Goal: Find contact information: Find contact information

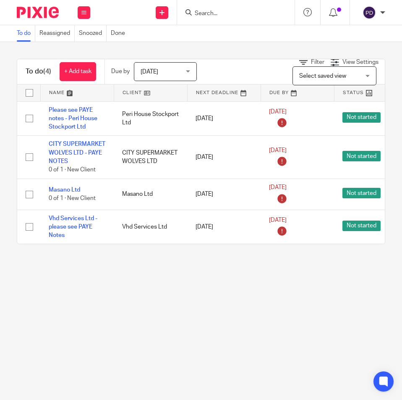
click at [240, 9] on form at bounding box center [238, 12] width 89 height 10
click at [238, 13] on input "Search" at bounding box center [232, 14] width 76 height 8
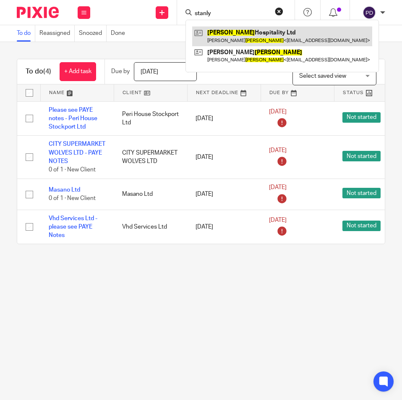
type input "stanly"
click at [246, 31] on link at bounding box center [282, 35] width 180 height 19
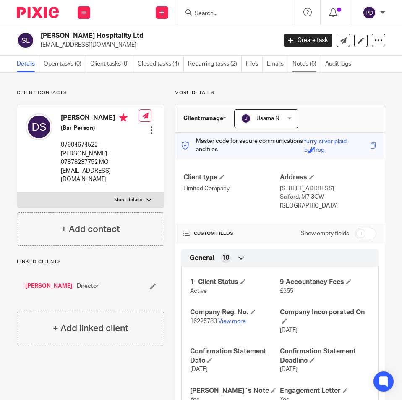
click at [300, 64] on link "Notes (6)" at bounding box center [307, 64] width 29 height 16
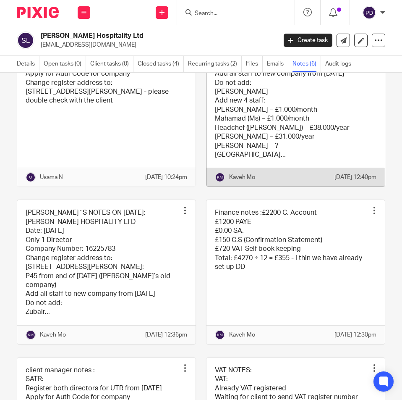
scroll to position [42, 0]
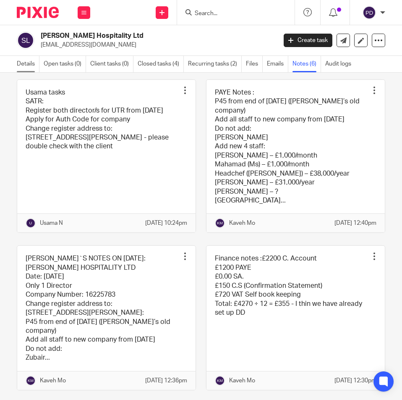
click at [29, 60] on link "Details" at bounding box center [28, 64] width 23 height 16
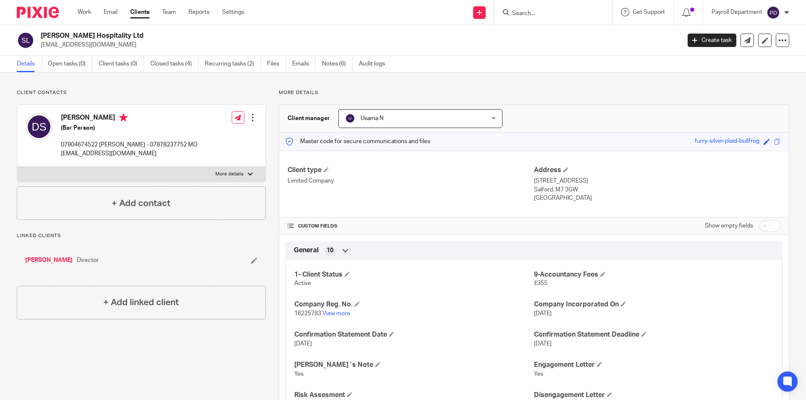
drag, startPoint x: 279, startPoint y: 18, endPoint x: 550, endPoint y: 17, distance: 270.8
click at [279, 18] on div "Send new email Create task Add client Get Support Contact Support Help Document…" at bounding box center [531, 12] width 549 height 25
click at [402, 17] on input "Search" at bounding box center [549, 14] width 76 height 8
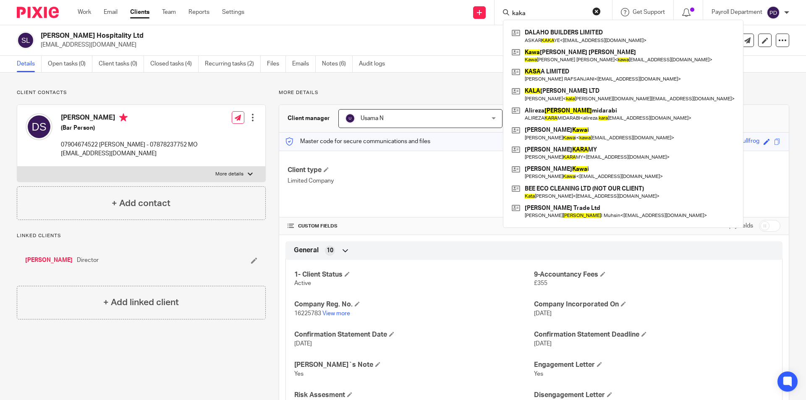
type input "kaka"
click at [402, 16] on form "kaka" at bounding box center [555, 12] width 89 height 10
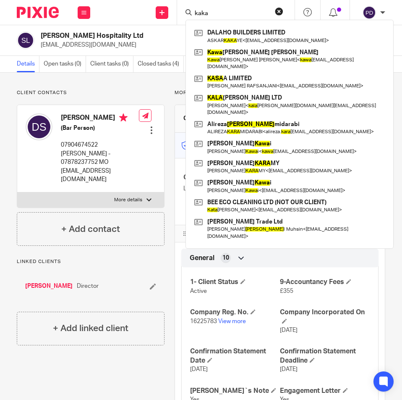
click at [277, 11] on button "reset" at bounding box center [279, 11] width 8 height 8
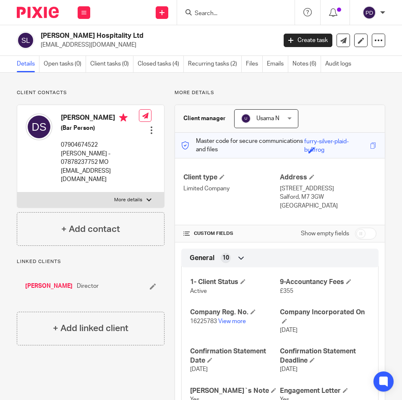
click at [238, 16] on input "Search" at bounding box center [232, 14] width 76 height 8
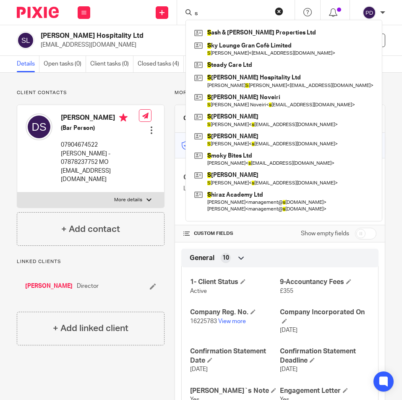
type input "s"
click at [215, 17] on input "s" at bounding box center [232, 14] width 76 height 8
drag, startPoint x: 217, startPoint y: 12, endPoint x: 176, endPoint y: 13, distance: 40.3
click at [176, 13] on div "Send new email Create task Add client s S ash & Oliver Properties Ltd S ky Loun…" at bounding box center [251, 12] width 304 height 25
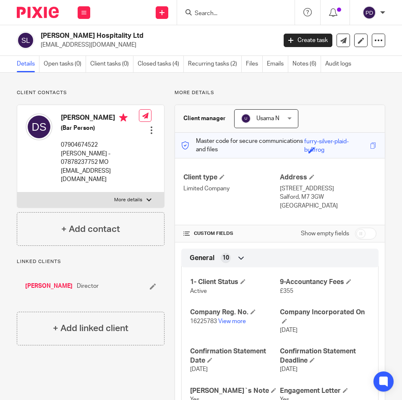
paste input "SEYED MOHAMMAD RAHIM HASHEMI"
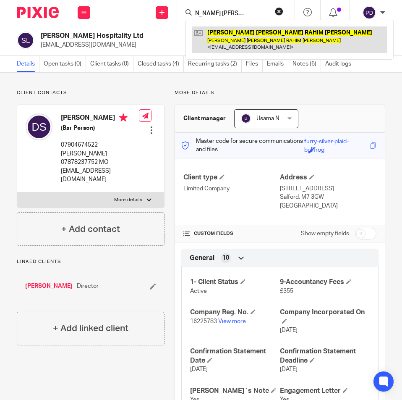
type input "SEYED MOHAMMAD RAHIM HASHEMI"
click at [224, 33] on link at bounding box center [289, 39] width 195 height 26
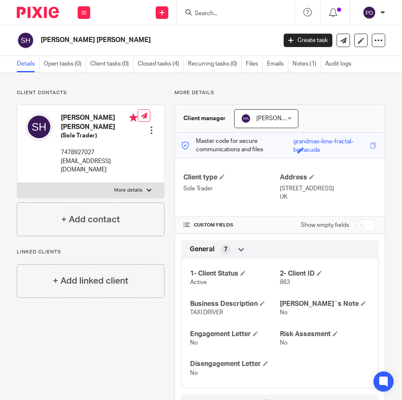
click at [94, 166] on p "[EMAIL_ADDRESS][DOMAIN_NAME]" at bounding box center [99, 165] width 77 height 17
click at [96, 168] on p "[EMAIL_ADDRESS][DOMAIN_NAME]" at bounding box center [99, 165] width 77 height 17
copy div "[EMAIL_ADDRESS][DOMAIN_NAME]"
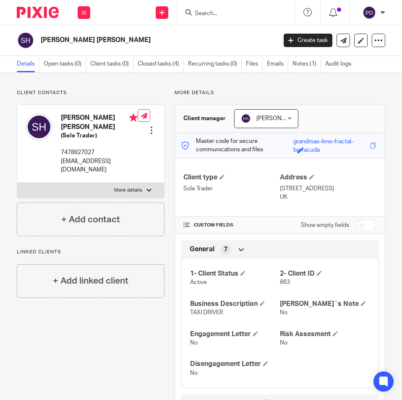
click at [211, 13] on input "Search" at bounding box center [232, 14] width 76 height 8
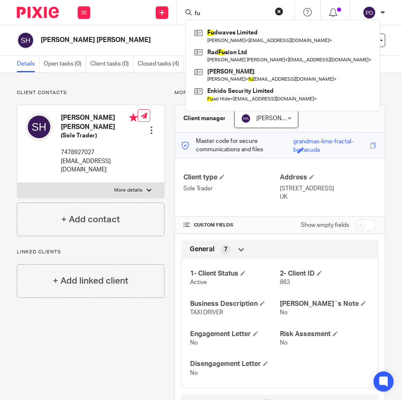
type input "f"
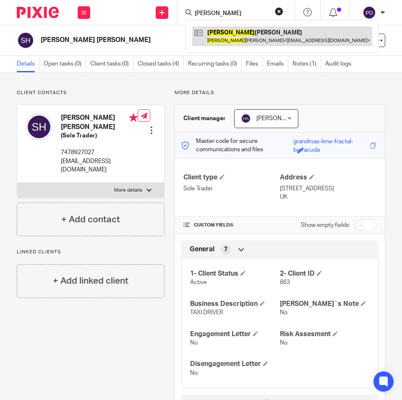
type input "FIONA"
click at [219, 38] on link at bounding box center [282, 35] width 180 height 19
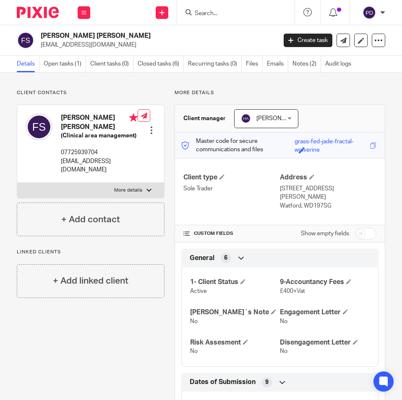
click at [358, 228] on input "checkbox" at bounding box center [365, 234] width 21 height 12
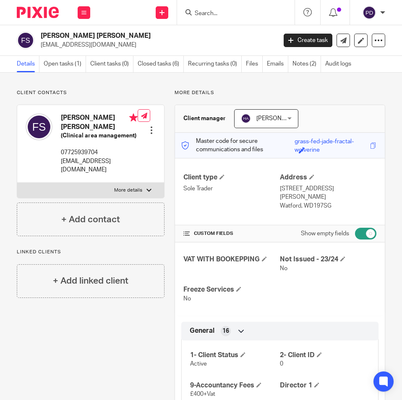
click at [362, 228] on input "checkbox" at bounding box center [365, 234] width 21 height 12
checkbox input "false"
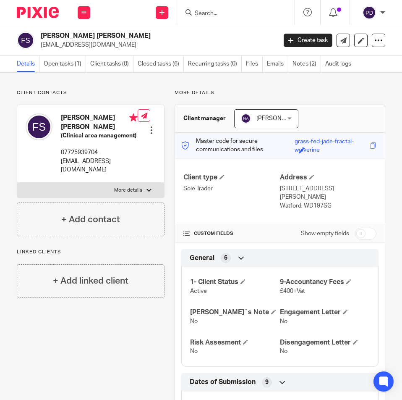
click at [119, 187] on p "More details" at bounding box center [128, 190] width 28 height 7
click at [17, 183] on input "More details" at bounding box center [17, 182] width 0 height 0
checkbox input "true"
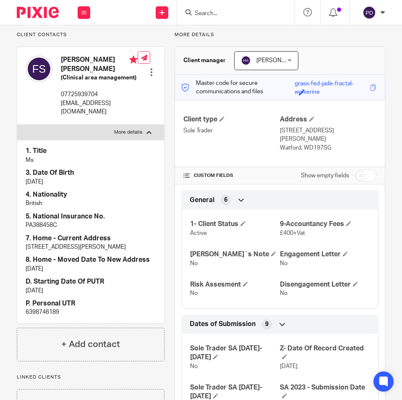
scroll to position [84, 0]
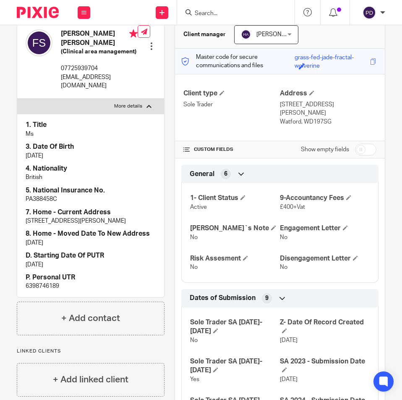
drag, startPoint x: 56, startPoint y: 324, endPoint x: 9, endPoint y: 324, distance: 47.0
click at [9, 324] on div "Client contacts [PERSON_NAME] [PERSON_NAME] (Clinical area management) 07725939…" at bounding box center [86, 261] width 158 height 513
click at [39, 282] on p "6398746189" at bounding box center [91, 286] width 130 height 8
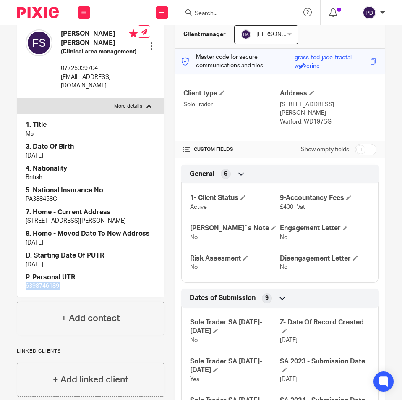
copy div "6398746189"
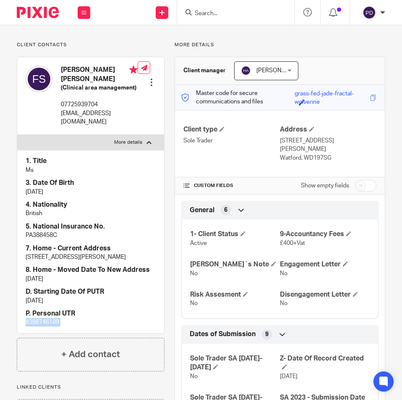
scroll to position [0, 0]
